Goal: Task Accomplishment & Management: Manage account settings

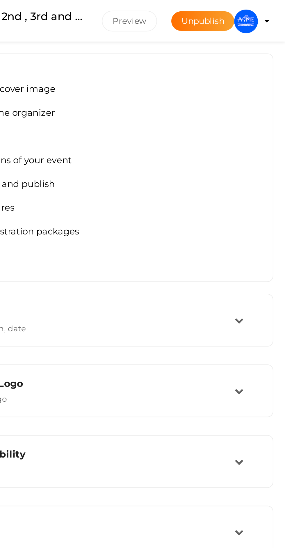
click at [272, 10] on profile-pic at bounding box center [266, 10] width 12 height 5
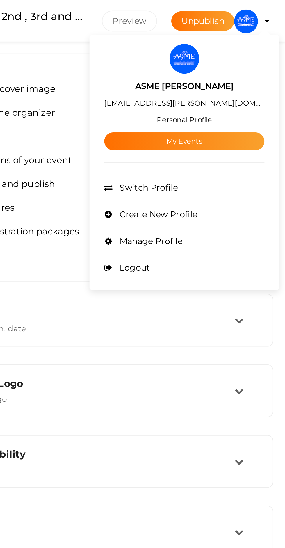
click at [254, 68] on link "My Events" at bounding box center [235, 69] width 79 height 9
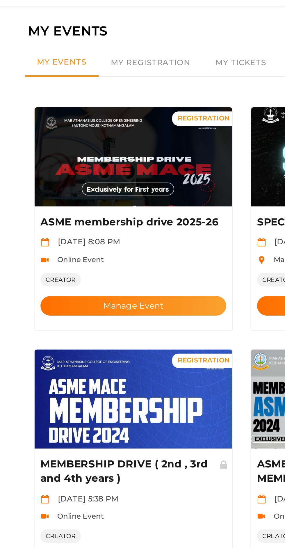
click at [97, 164] on button "Manage Event" at bounding box center [89, 169] width 91 height 10
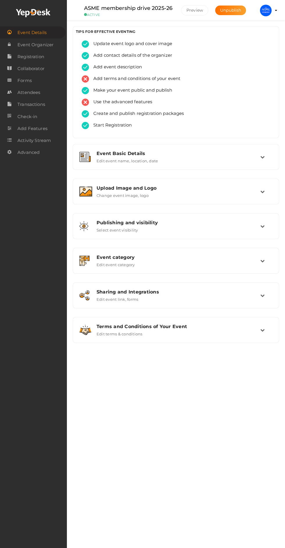
click at [263, 192] on icon at bounding box center [262, 191] width 4 height 4
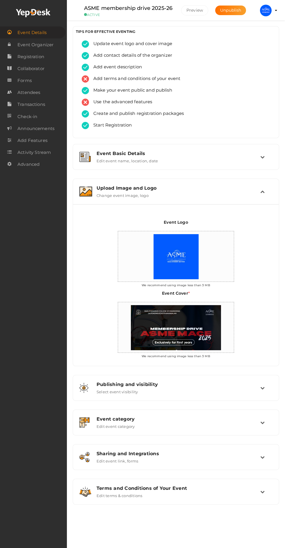
click at [261, 189] on icon at bounding box center [262, 191] width 4 height 4
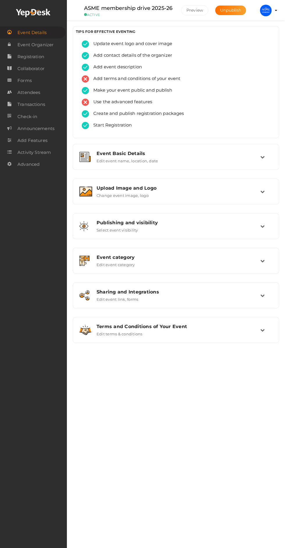
click at [36, 91] on span "Attendees" at bounding box center [28, 93] width 23 height 12
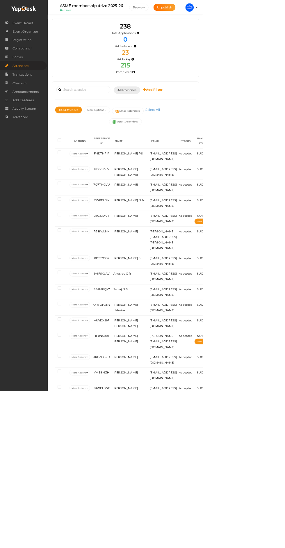
click at [272, 12] on img at bounding box center [266, 11] width 12 height 12
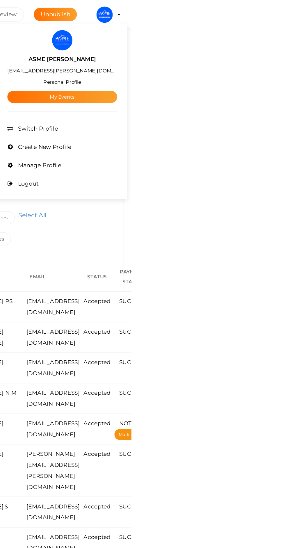
click at [235, 118] on span "Manage Profile" at bounding box center [219, 118] width 32 height 5
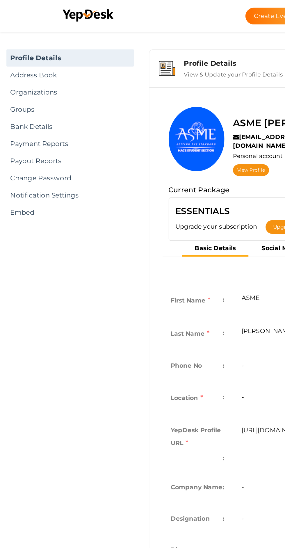
click at [13, 86] on link "Bank Details" at bounding box center [47, 86] width 86 height 12
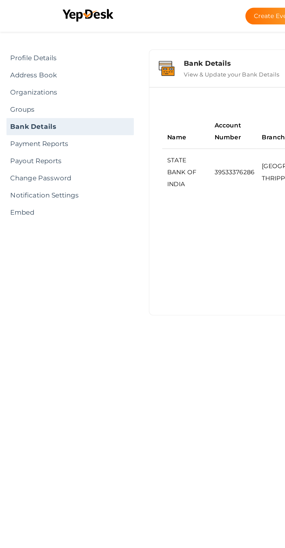
click at [13, 102] on link "Payment Reports" at bounding box center [47, 98] width 86 height 12
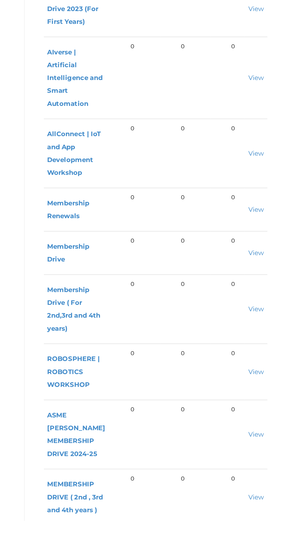
scroll to position [106, 0]
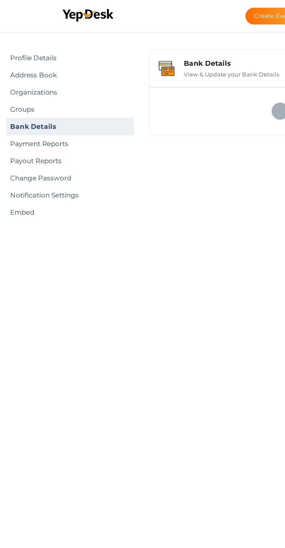
scroll to position [31, 0]
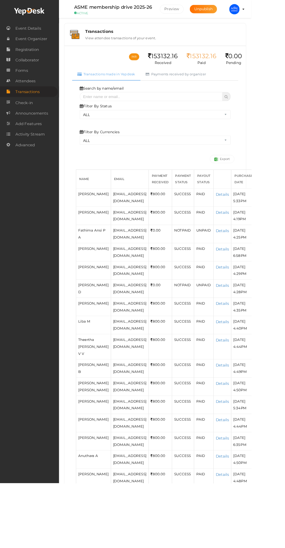
click at [201, 84] on link "Payments received by organizer" at bounding box center [199, 84] width 81 height 14
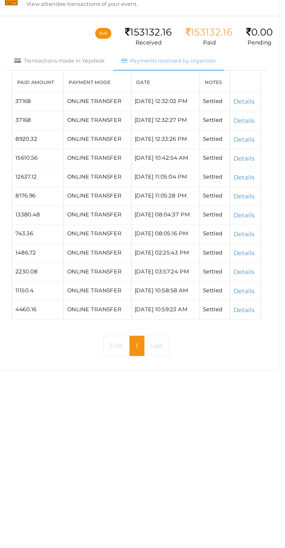
click at [116, 86] on link "Transactions made in Yepdesk" at bounding box center [121, 84] width 78 height 14
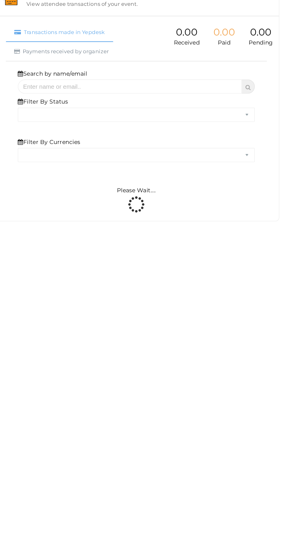
select select "ALL"
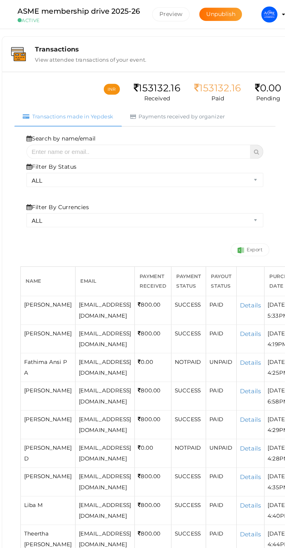
click at [181, 89] on link "Payments received by organizer" at bounding box center [199, 84] width 81 height 14
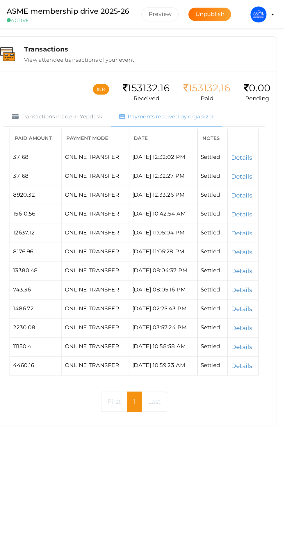
click at [190, 296] on link "Last" at bounding box center [191, 290] width 19 height 15
